Goal: Check status: Check status

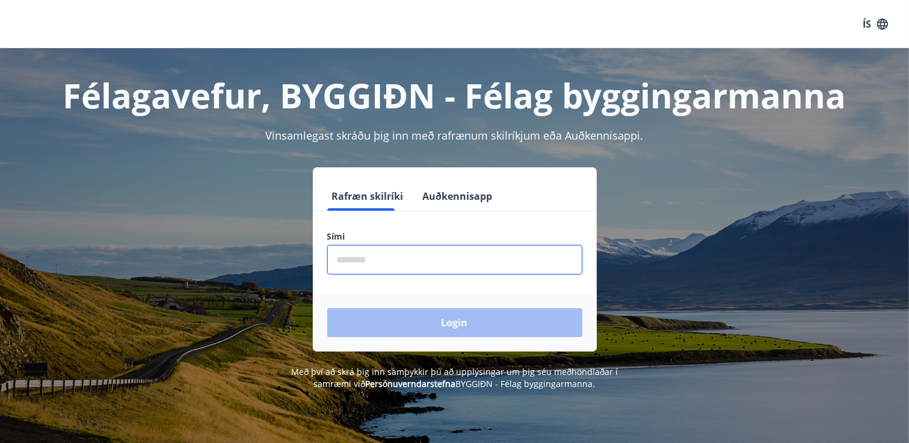
click at [378, 256] on input "phone" at bounding box center [454, 259] width 255 height 29
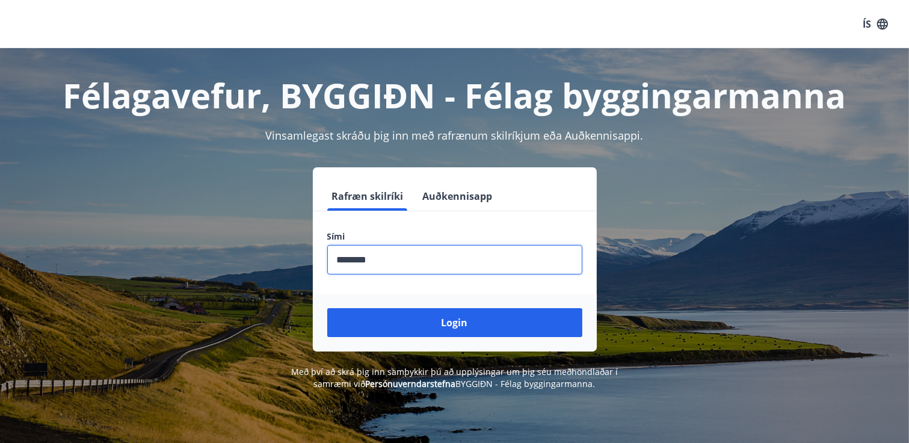
type input "********"
click at [327, 308] on button "Login" at bounding box center [454, 322] width 255 height 29
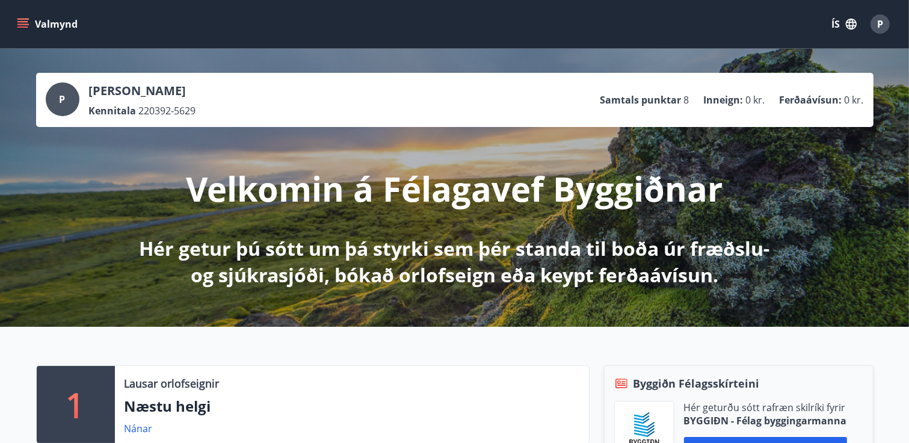
click at [24, 19] on icon "menu" at bounding box center [23, 19] width 13 height 1
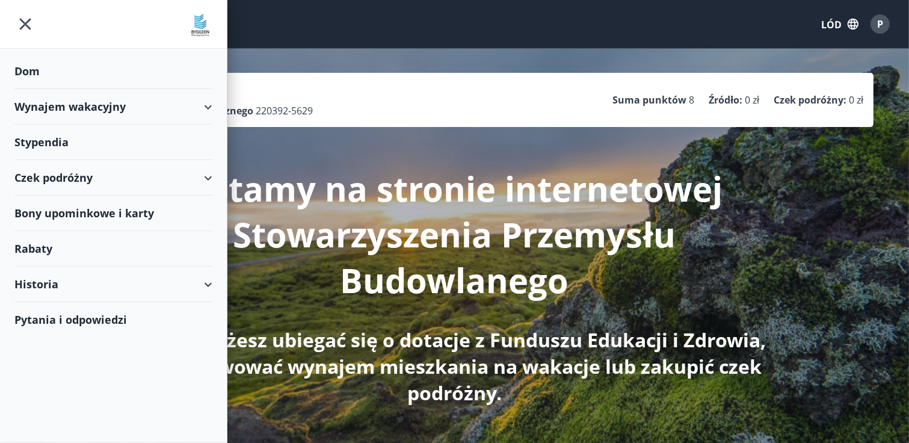
click at [48, 140] on font "Stypendia" at bounding box center [41, 142] width 54 height 14
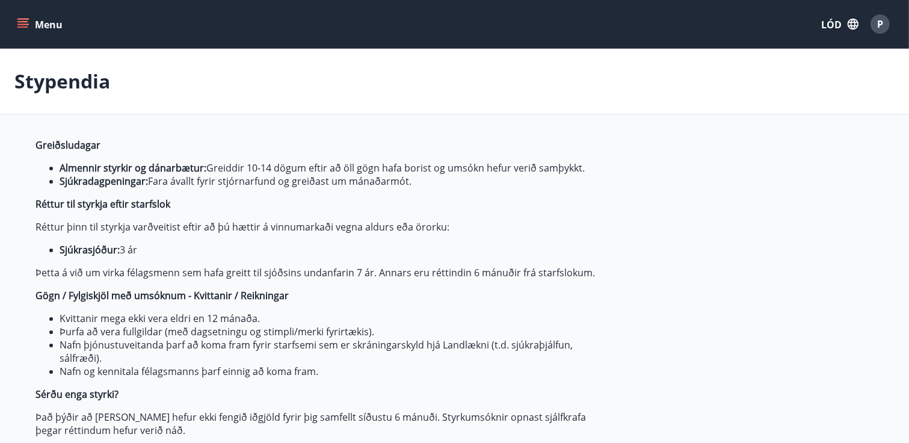
type input "***"
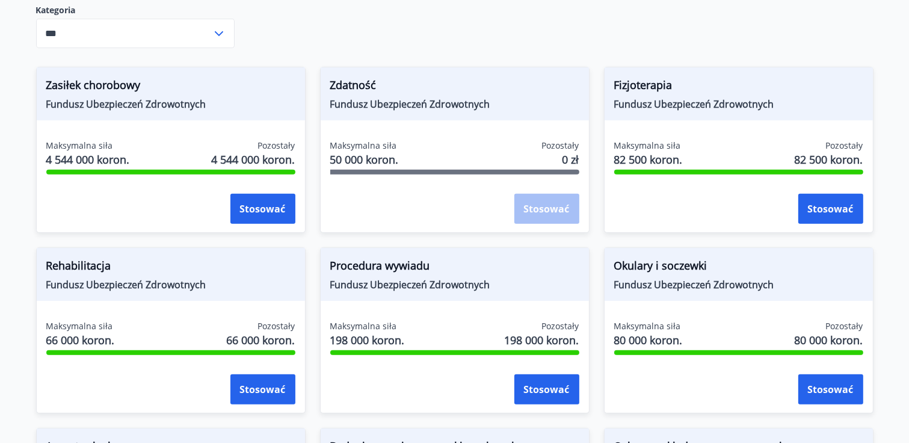
scroll to position [572, 0]
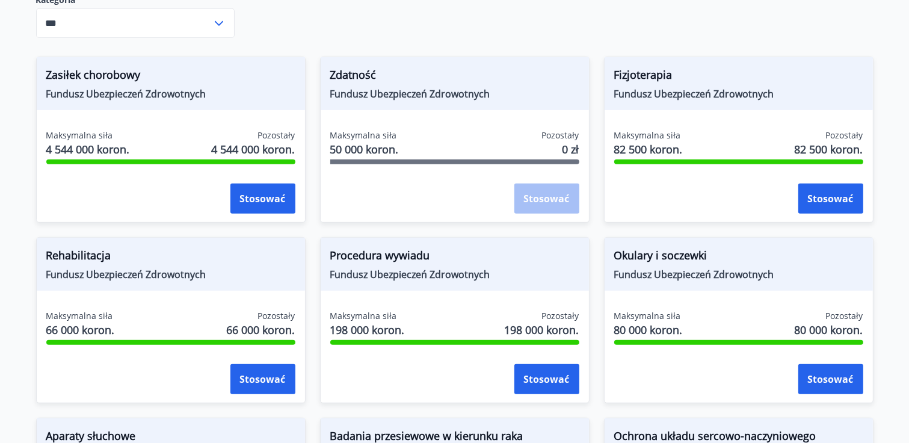
click at [450, 70] on span "Zdatność" at bounding box center [454, 77] width 249 height 20
drag, startPoint x: 459, startPoint y: 82, endPoint x: 459, endPoint y: 91, distance: 9.0
click at [458, 86] on span "Zdatność" at bounding box center [454, 77] width 249 height 20
click at [468, 98] on font "Fundusz Ubezpieczeń Zdrowotnych" at bounding box center [410, 93] width 160 height 13
drag, startPoint x: 468, startPoint y: 98, endPoint x: 464, endPoint y: 93, distance: 6.5
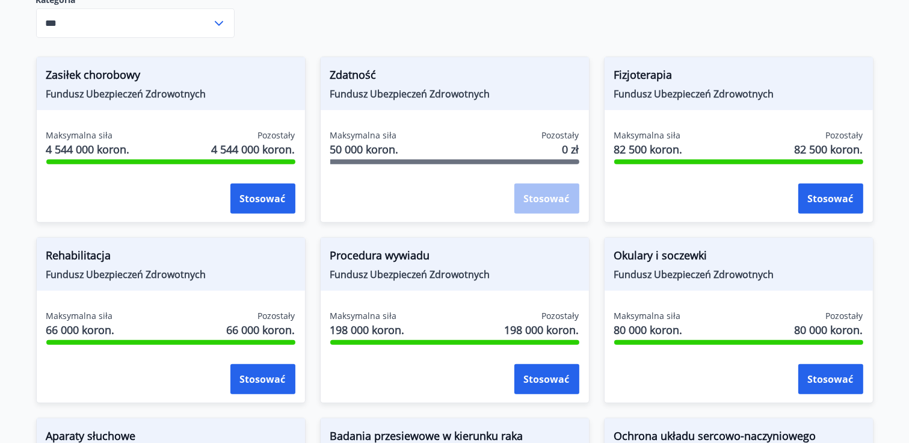
click at [468, 99] on font "Fundusz Ubezpieczeń Zdrowotnych" at bounding box center [410, 93] width 160 height 13
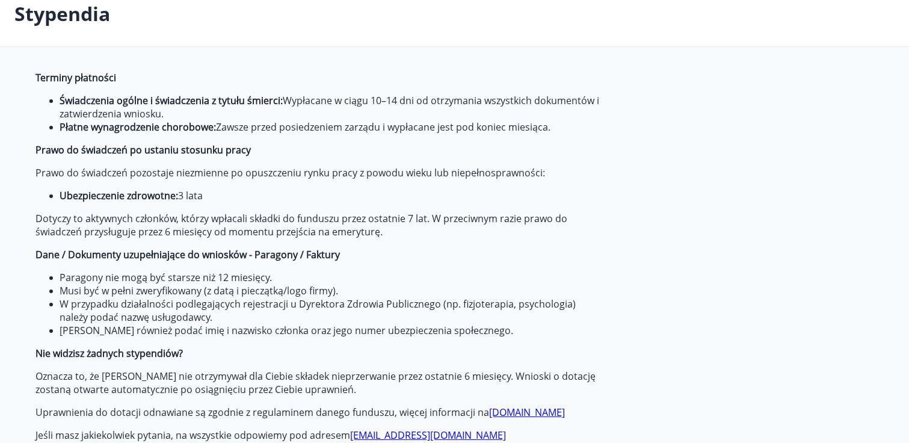
scroll to position [0, 0]
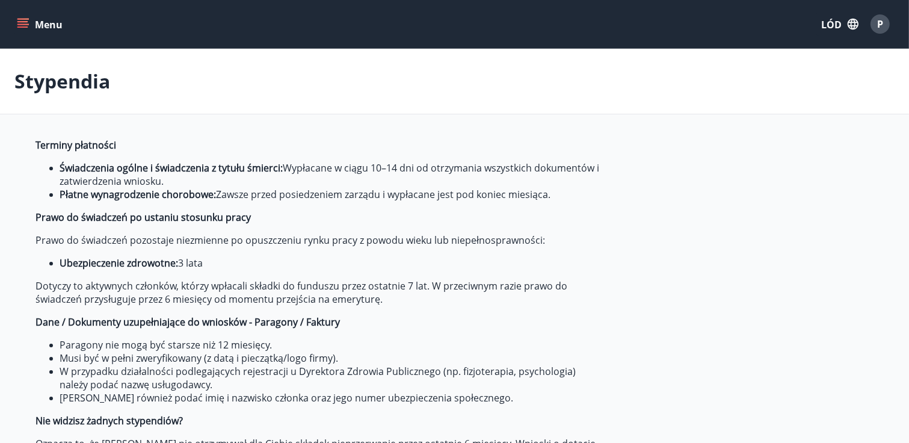
drag, startPoint x: 23, startPoint y: 11, endPoint x: 29, endPoint y: 14, distance: 6.7
click at [25, 11] on div "Menu LÓD P" at bounding box center [454, 24] width 880 height 29
click at [35, 20] on button "Menu" at bounding box center [40, 24] width 53 height 22
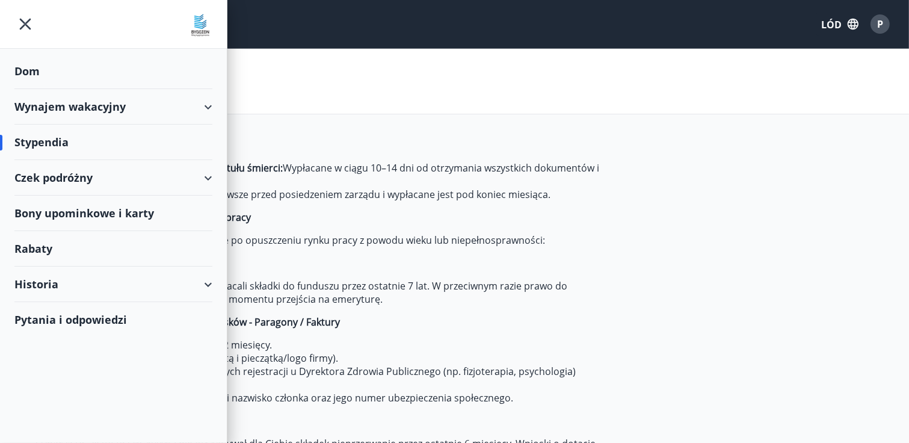
click at [209, 292] on div "Historia" at bounding box center [113, 283] width 198 height 35
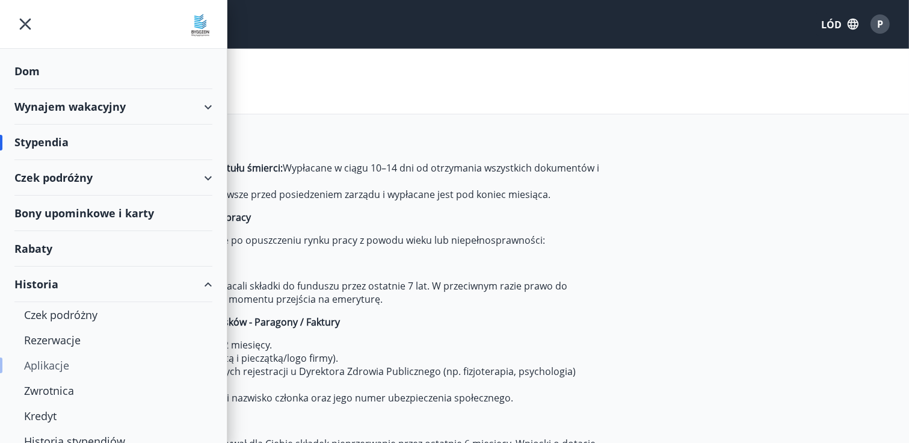
click at [47, 363] on font "Aplikacje" at bounding box center [46, 365] width 45 height 14
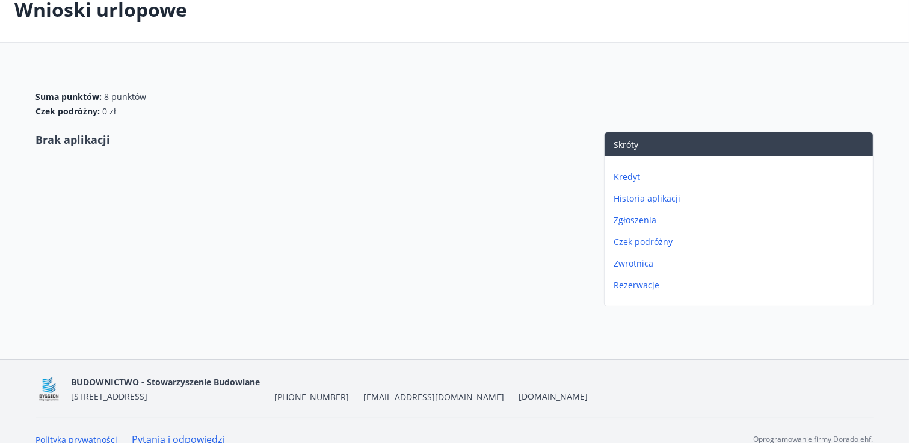
scroll to position [88, 0]
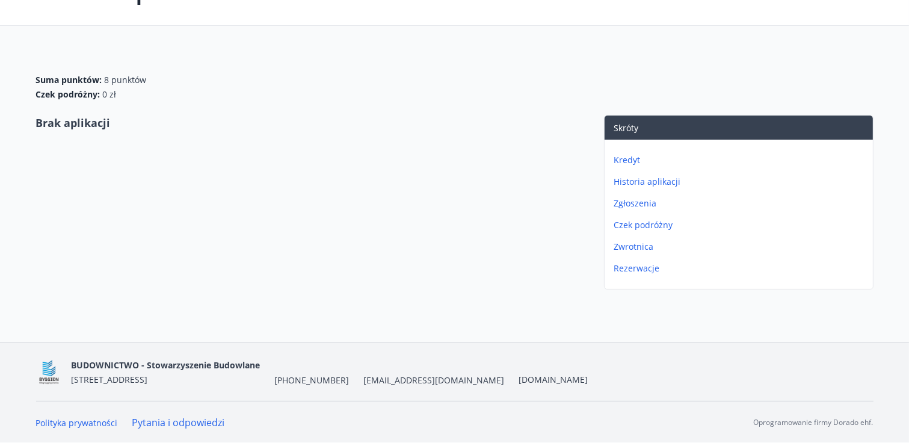
click at [669, 177] on font "Historia aplikacji" at bounding box center [647, 181] width 67 height 11
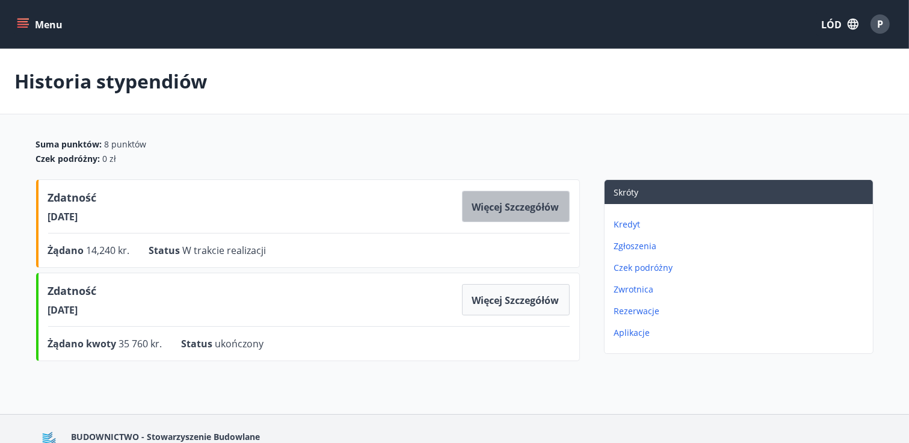
click at [501, 213] on button "Więcej szczegółów" at bounding box center [516, 206] width 108 height 31
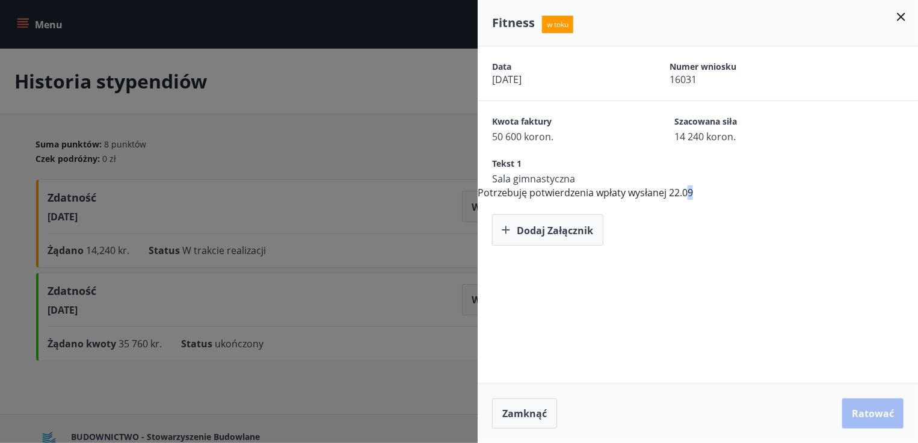
drag, startPoint x: 686, startPoint y: 194, endPoint x: 703, endPoint y: 192, distance: 17.5
click at [703, 192] on div "Data [DATE] Numer wniosku 16031 Kwota faktury 50 600 koron. Szacowana siła 14 2…" at bounding box center [697, 145] width 440 height 199
click at [705, 191] on div "Data [DATE] Numer wniosku 16031 Kwota faktury 50 600 koron. Szacowana siła 14 2…" at bounding box center [697, 145] width 440 height 199
click at [681, 192] on font "Potrzebuję potwierdzenia wpłaty wysłanej 22.09" at bounding box center [584, 192] width 215 height 13
drag, startPoint x: 664, startPoint y: 37, endPoint x: 619, endPoint y: 47, distance: 45.7
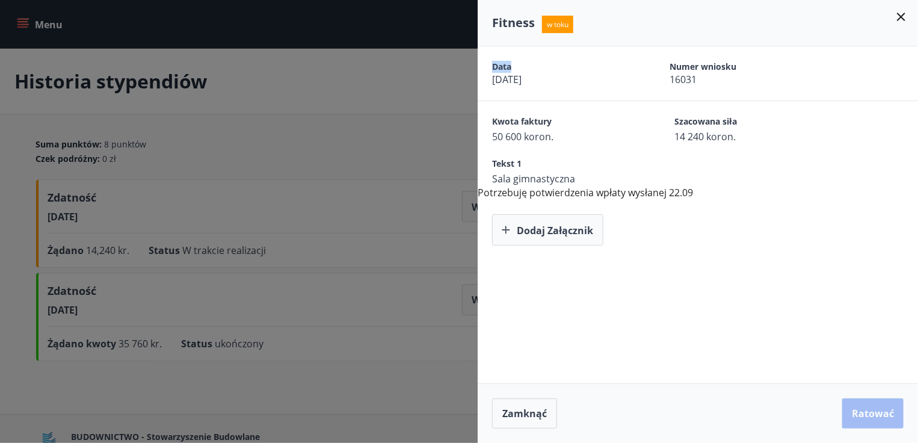
click at [619, 47] on div "Fitness w toku Data [DATE] Numer wniosku 16031 Kwota faktury 50 600 koron. Szac…" at bounding box center [697, 221] width 440 height 443
click at [647, 196] on font "Potrzebuję potwierdzenia wpłaty wysłanej 22.09" at bounding box center [584, 192] width 215 height 13
click at [390, 103] on div at bounding box center [459, 221] width 918 height 443
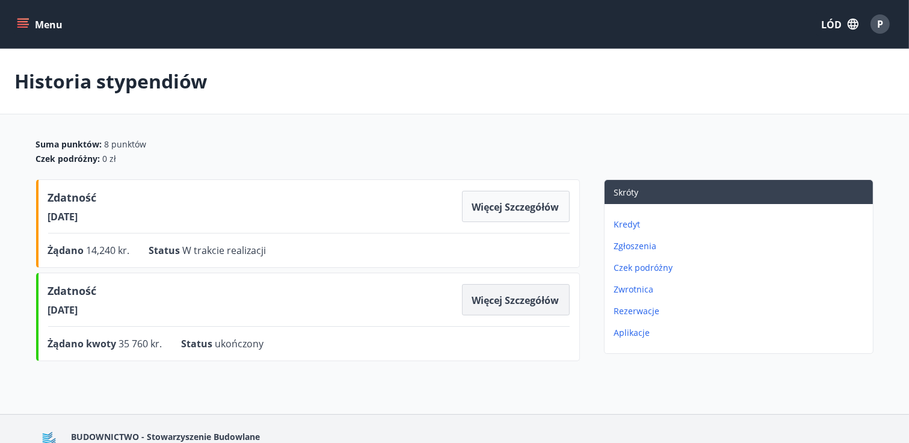
click at [523, 307] on button "Więcej szczegółów" at bounding box center [516, 299] width 108 height 31
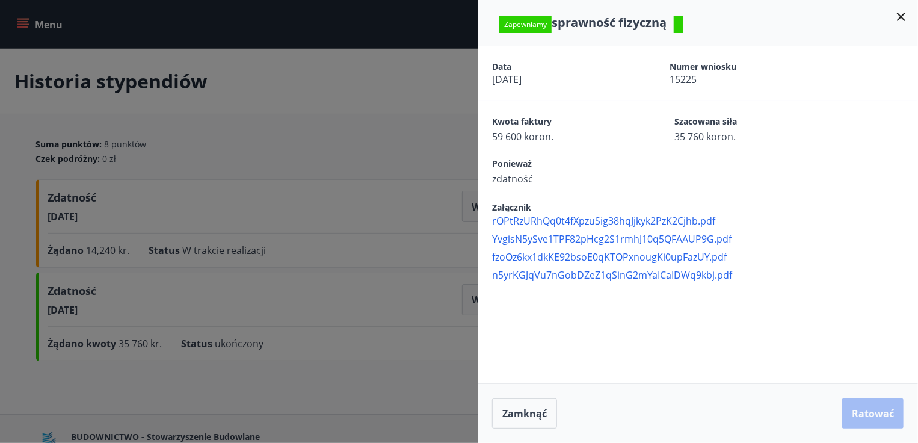
click at [565, 220] on font "rOPtRzURhQq0t4fXpzuSig38hqJjkyk2PzK2Cjhb.pdf" at bounding box center [603, 220] width 223 height 13
click at [410, 117] on div at bounding box center [459, 221] width 918 height 443
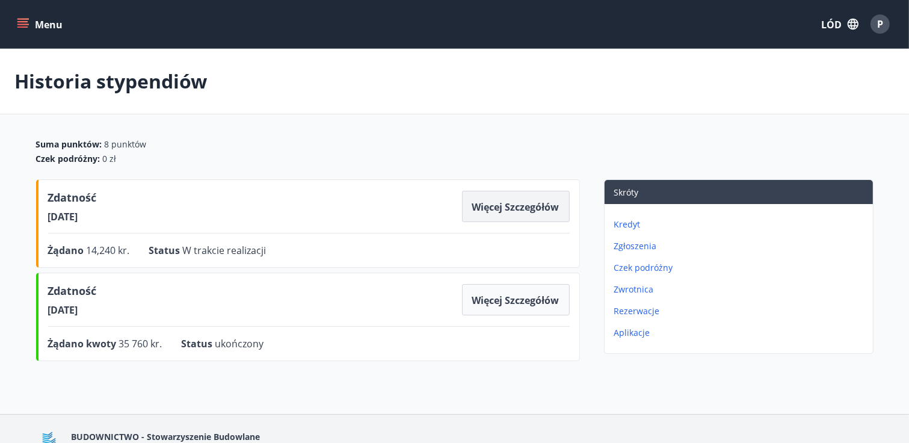
click at [515, 209] on font "Więcej szczegółów" at bounding box center [515, 206] width 87 height 13
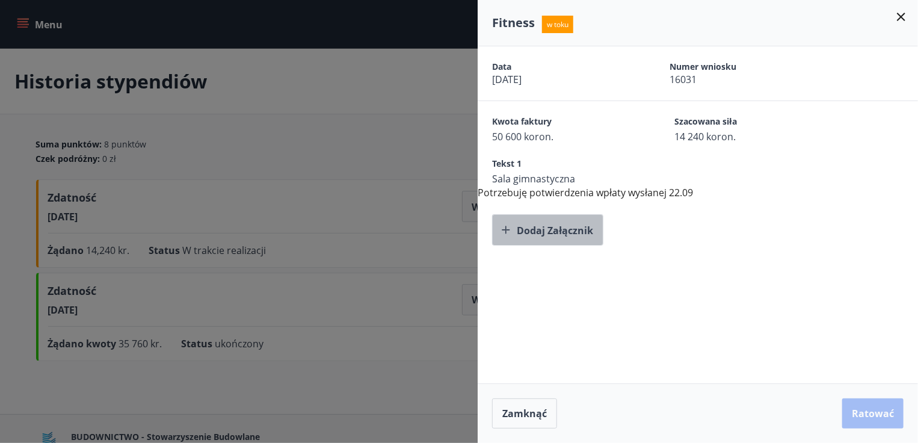
click at [560, 228] on font "Dodaj załącznik" at bounding box center [555, 230] width 76 height 13
drag, startPoint x: 898, startPoint y: 17, endPoint x: 904, endPoint y: 20, distance: 7.0
click at [898, 17] on icon at bounding box center [901, 17] width 14 height 14
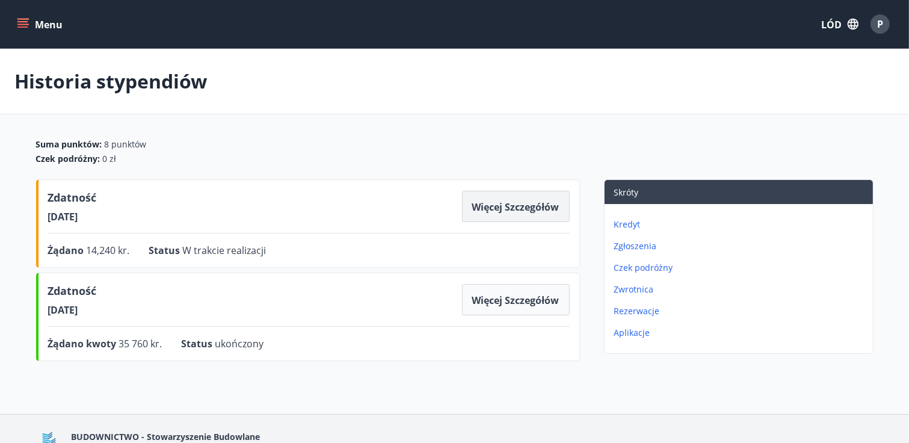
click at [505, 204] on font "Więcej szczegółów" at bounding box center [515, 206] width 87 height 13
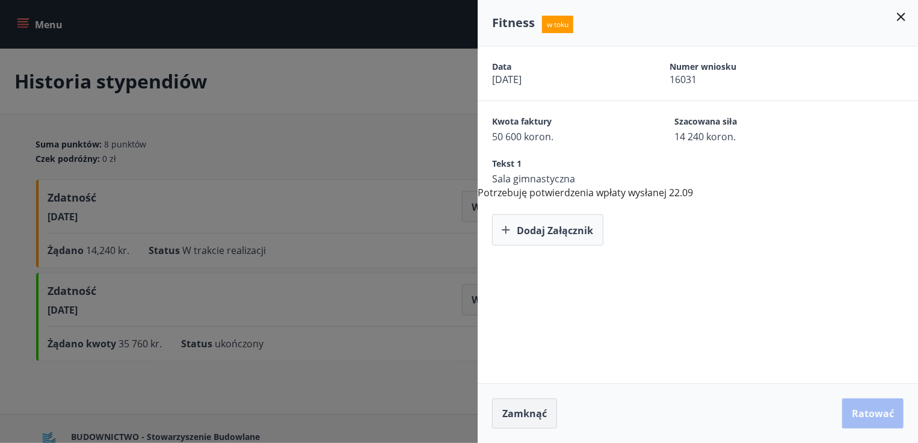
click at [528, 408] on font "Zamknąć" at bounding box center [524, 413] width 44 height 13
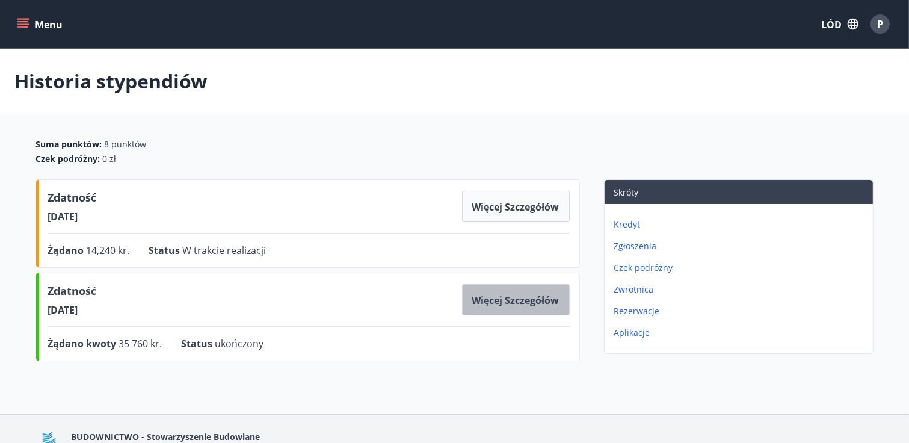
click at [508, 305] on button "Więcej szczegółów" at bounding box center [516, 299] width 108 height 31
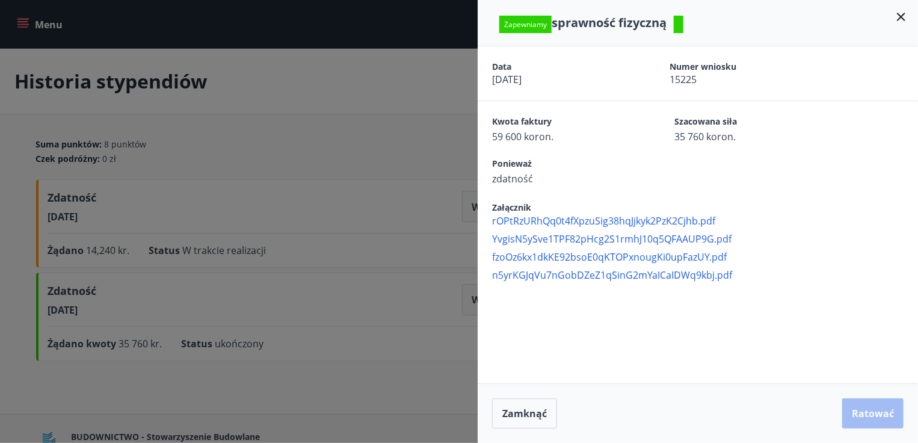
click at [900, 20] on icon at bounding box center [901, 17] width 14 height 14
